Goal: Task Accomplishment & Management: Use online tool/utility

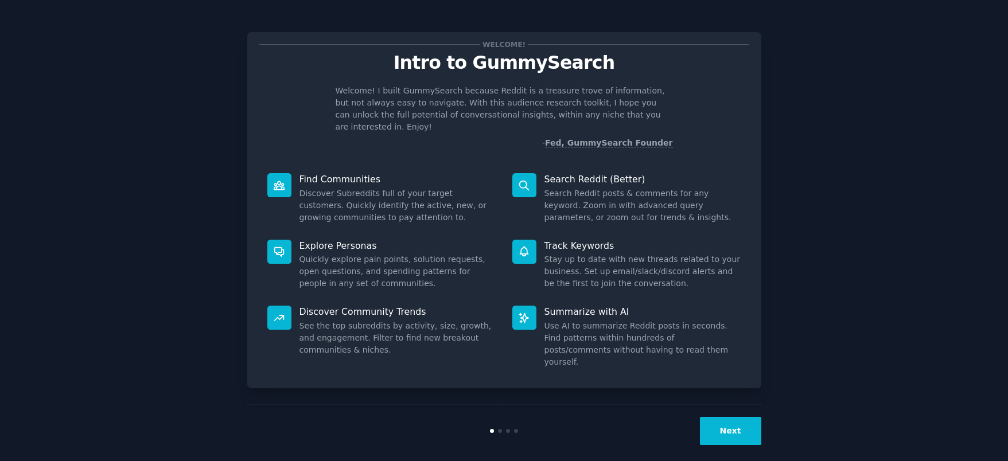
click at [736, 417] on button "Next" at bounding box center [730, 431] width 61 height 28
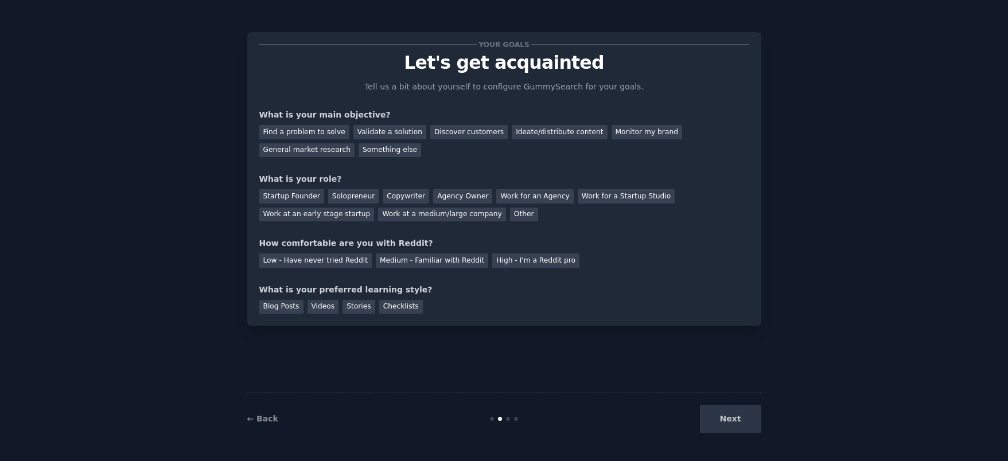
click at [734, 424] on div "Next" at bounding box center [676, 419] width 172 height 28
click at [724, 423] on div "Next" at bounding box center [676, 419] width 172 height 28
click at [747, 422] on div "Next" at bounding box center [676, 419] width 172 height 28
click at [329, 133] on div "Find a problem to solve" at bounding box center [304, 132] width 90 height 14
click at [349, 200] on div "Solopreneur" at bounding box center [353, 196] width 50 height 14
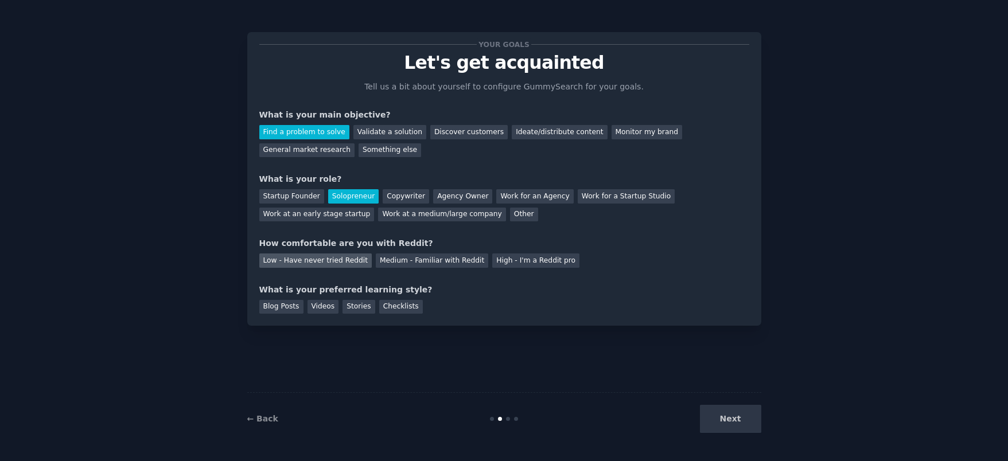
click at [350, 262] on div "Low - Have never tried Reddit" at bounding box center [315, 261] width 112 height 14
click at [268, 309] on div "Blog Posts" at bounding box center [281, 307] width 44 height 14
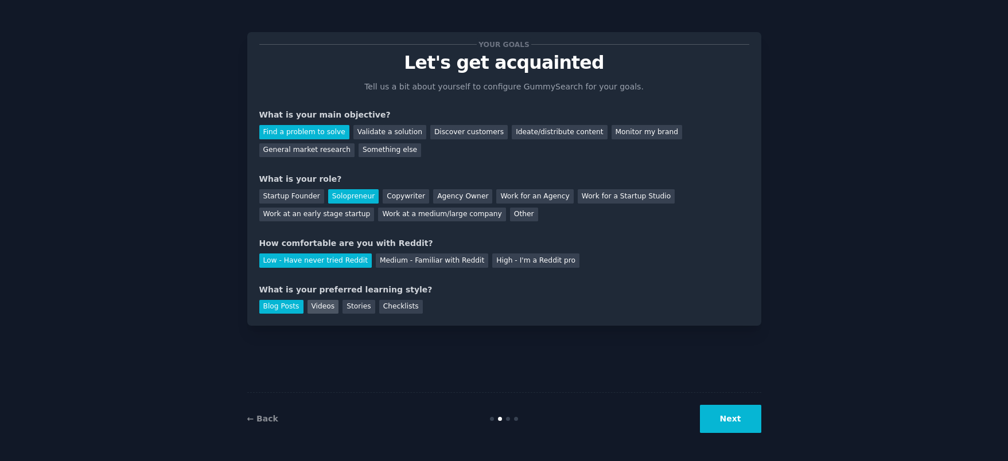
click at [318, 308] on div "Videos" at bounding box center [324, 307] width 32 height 14
click at [360, 308] on div "Stories" at bounding box center [359, 307] width 32 height 14
click at [393, 311] on div "Checklists" at bounding box center [401, 307] width 44 height 14
click at [740, 436] on div "← Back Next" at bounding box center [504, 419] width 514 height 53
click at [742, 425] on button "Next" at bounding box center [730, 419] width 61 height 28
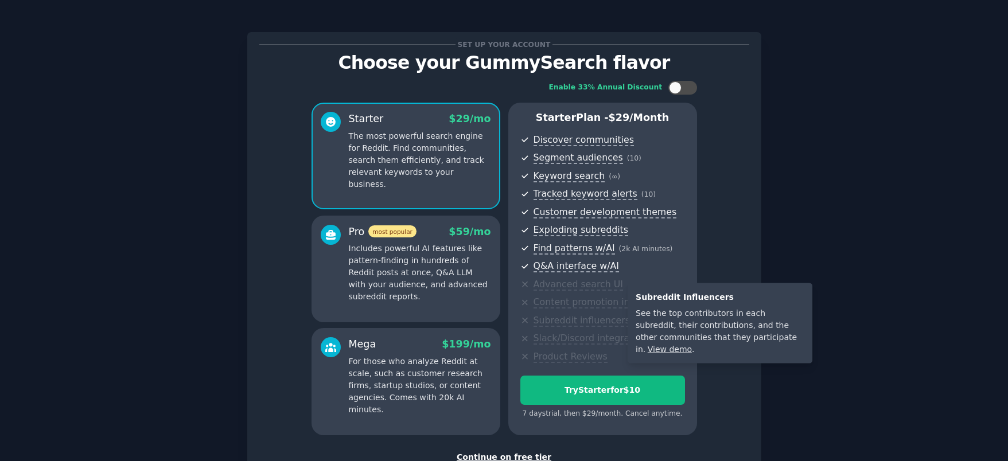
scroll to position [83, 0]
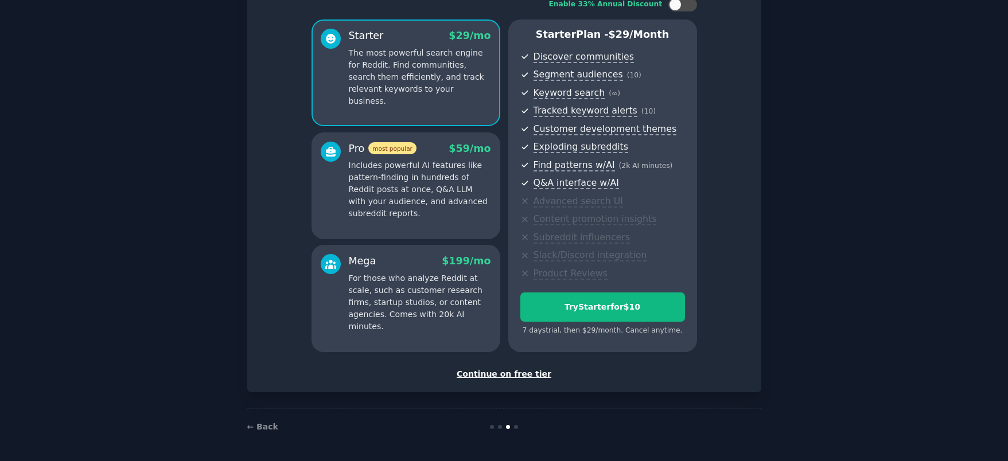
click at [529, 374] on div "Continue on free tier" at bounding box center [504, 374] width 490 height 12
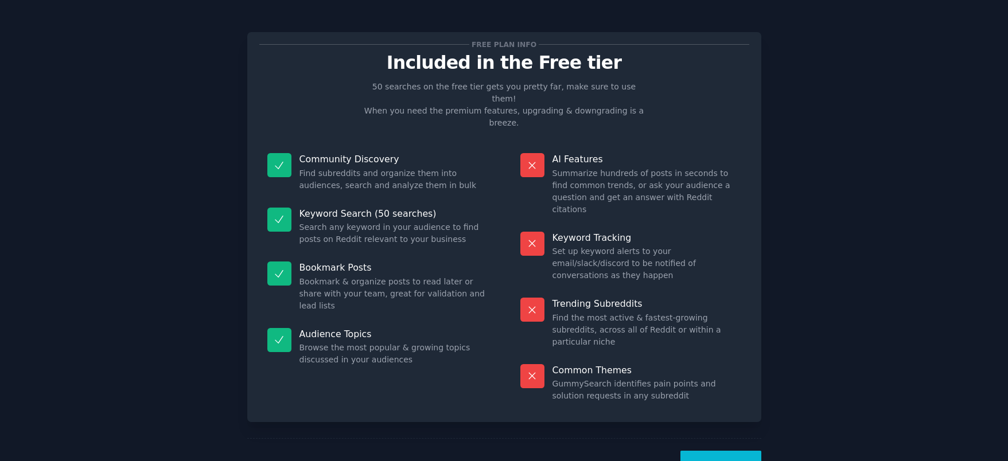
click at [727, 451] on button "Let's Go!" at bounding box center [721, 465] width 80 height 28
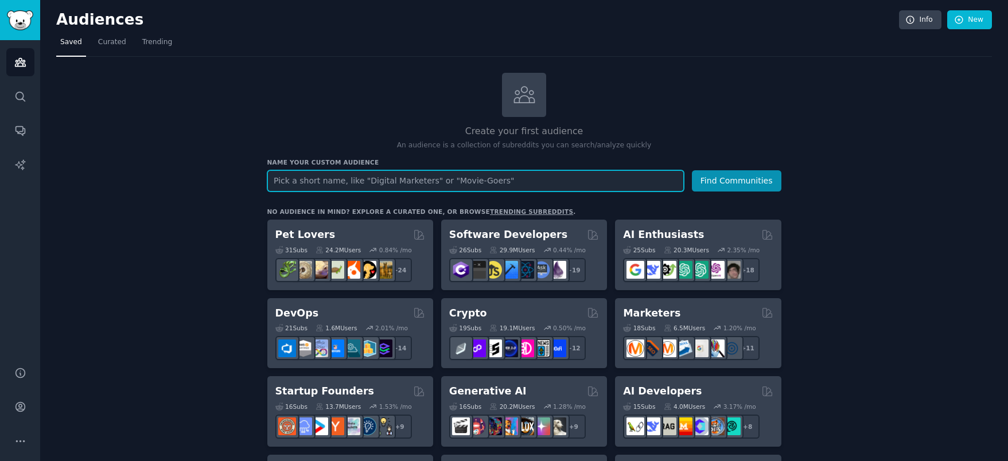
click at [318, 179] on input "text" at bounding box center [475, 180] width 417 height 21
paste input "site:[DOMAIN_NAME] "I hate" + [industry]"
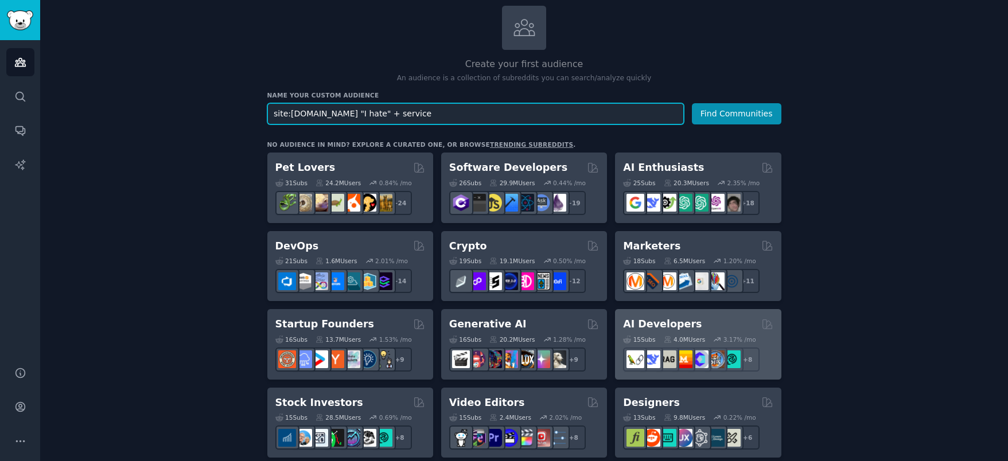
scroll to position [13, 0]
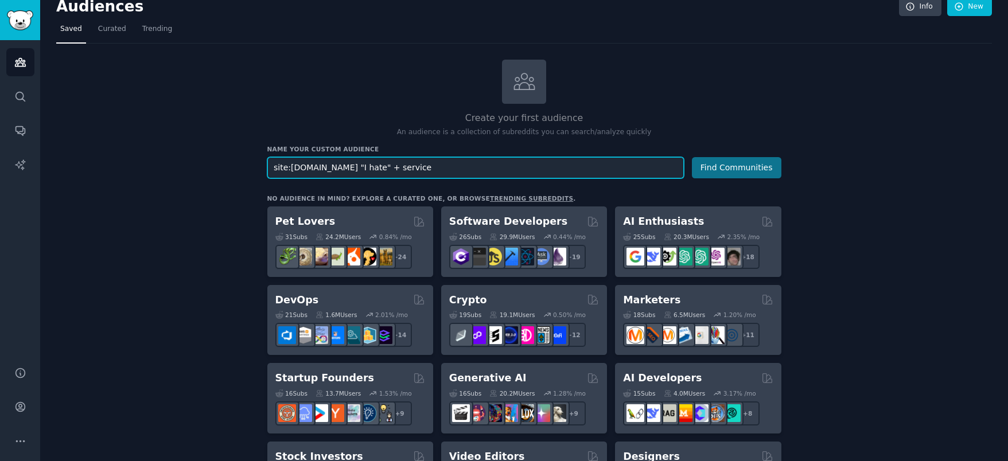
type input "site:[DOMAIN_NAME] "I hate" + service"
click at [766, 171] on button "Find Communities" at bounding box center [737, 167] width 90 height 21
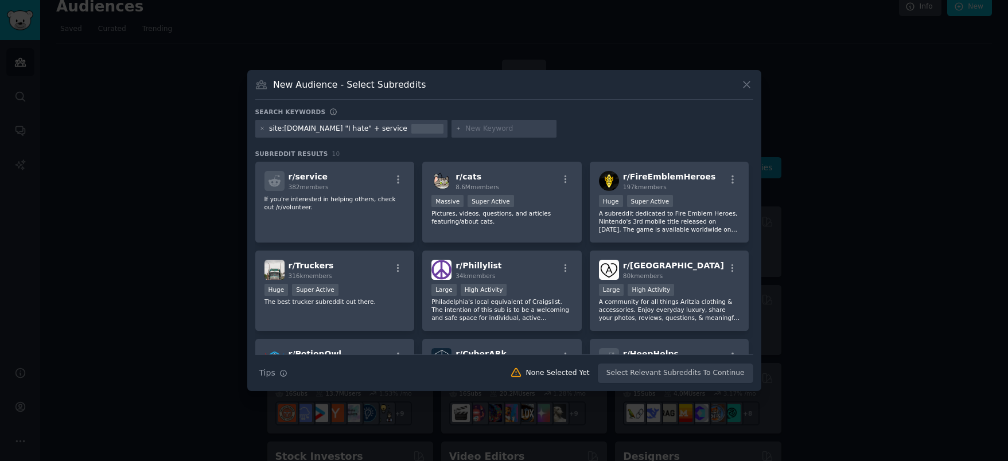
click at [744, 89] on icon at bounding box center [747, 85] width 12 height 12
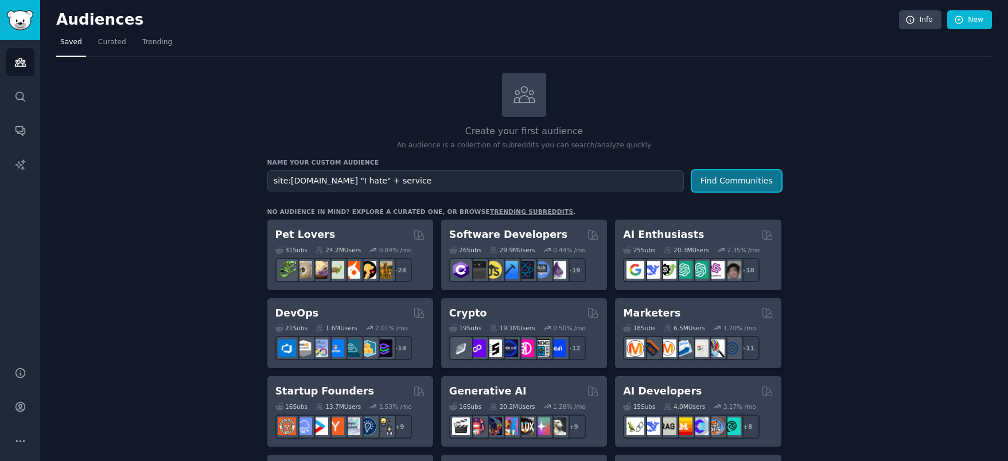
click at [737, 190] on button "Find Communities" at bounding box center [737, 180] width 90 height 21
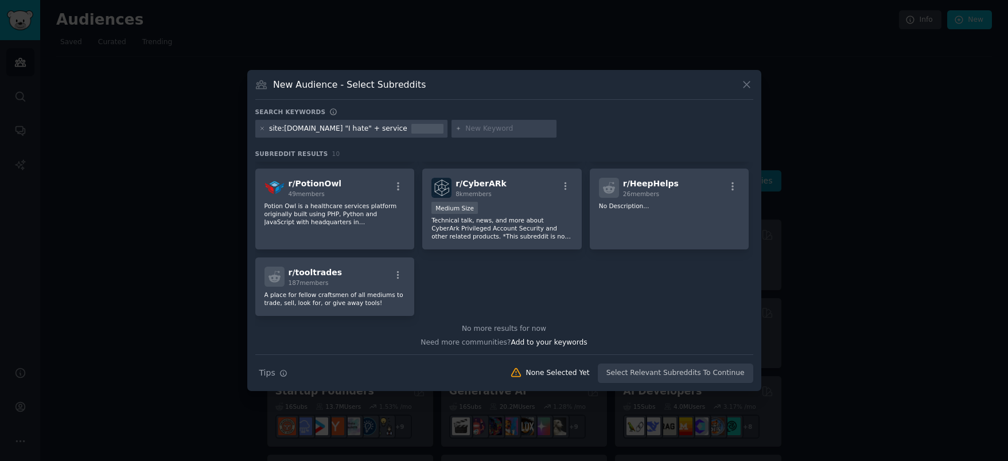
scroll to position [172, 0]
click at [375, 126] on div "site:[DOMAIN_NAME] "I hate" + service" at bounding box center [338, 129] width 138 height 10
click at [411, 128] on div at bounding box center [427, 129] width 32 height 10
click at [362, 130] on div "site:[DOMAIN_NAME] "I hate" + service" at bounding box center [338, 129] width 138 height 10
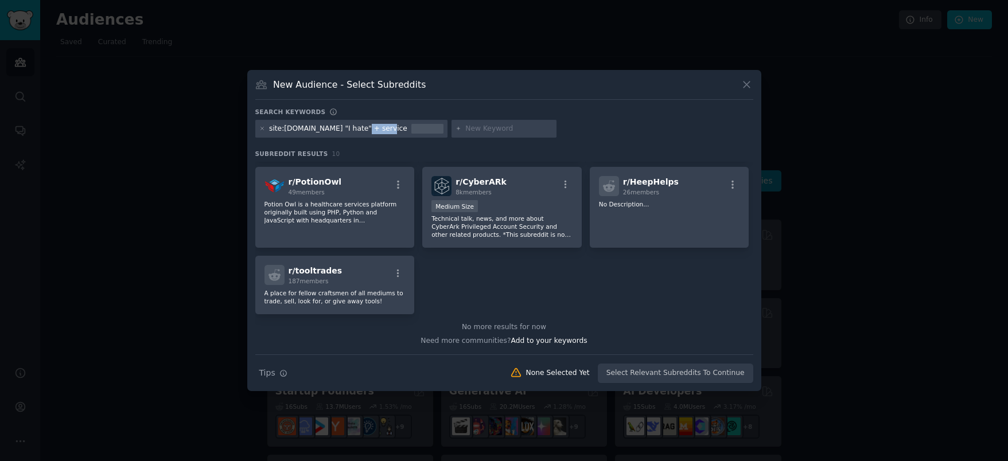
click at [362, 130] on div "site:[DOMAIN_NAME] "I hate" + service" at bounding box center [338, 129] width 138 height 10
click at [746, 83] on icon at bounding box center [747, 85] width 12 height 12
